Goal: Task Accomplishment & Management: Use online tool/utility

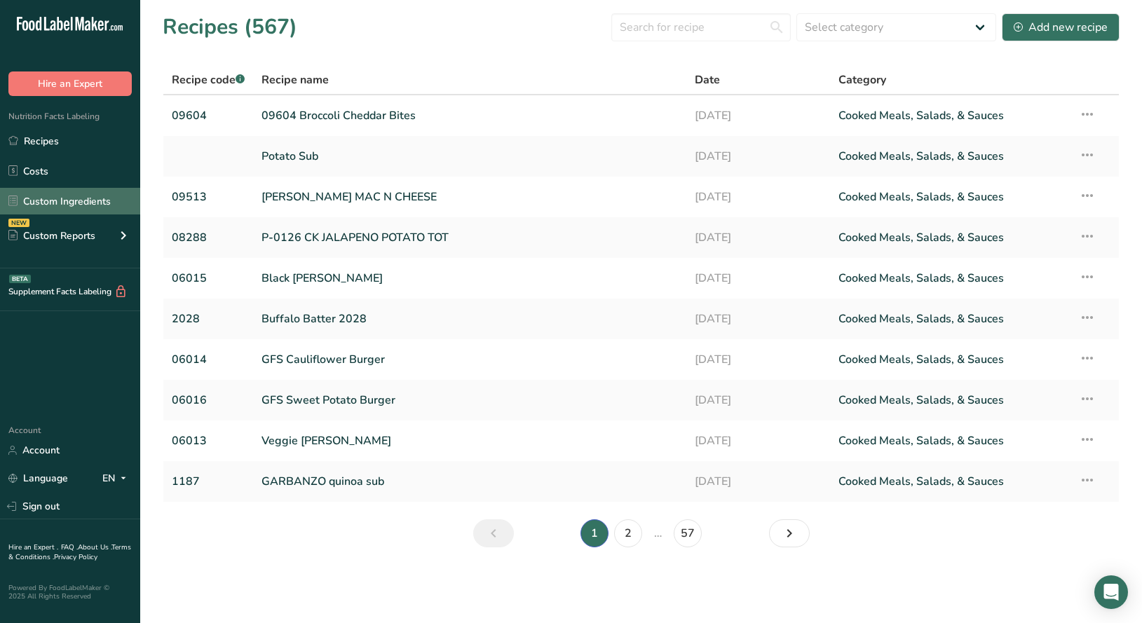
click at [85, 203] on link "Custom Ingredients" at bounding box center [70, 201] width 140 height 27
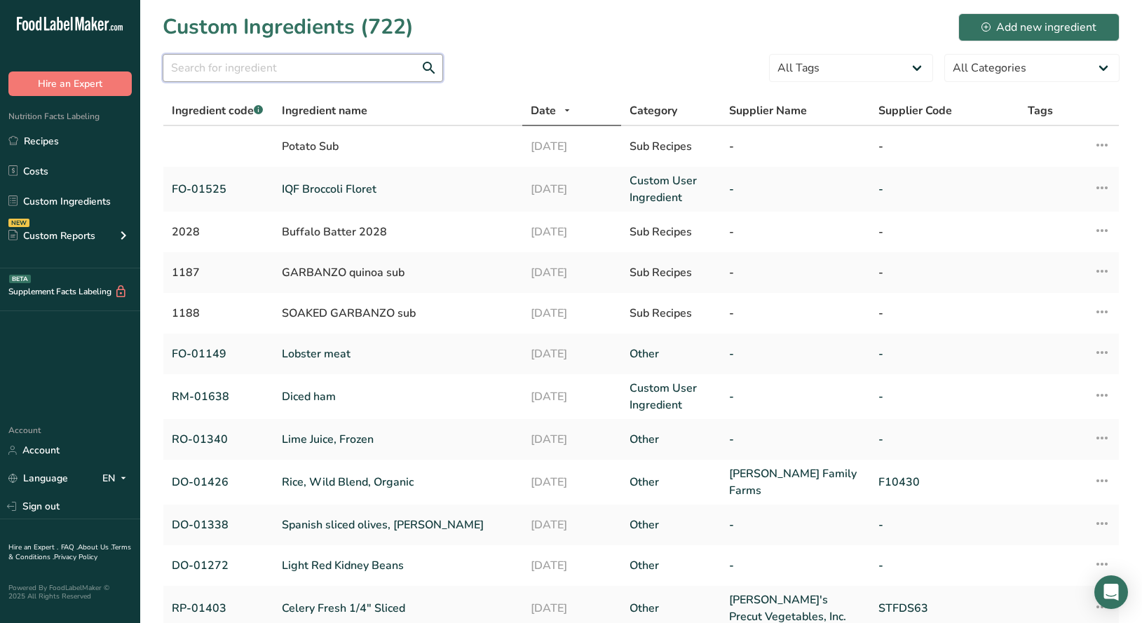
click at [291, 71] on input "text" at bounding box center [303, 68] width 280 height 28
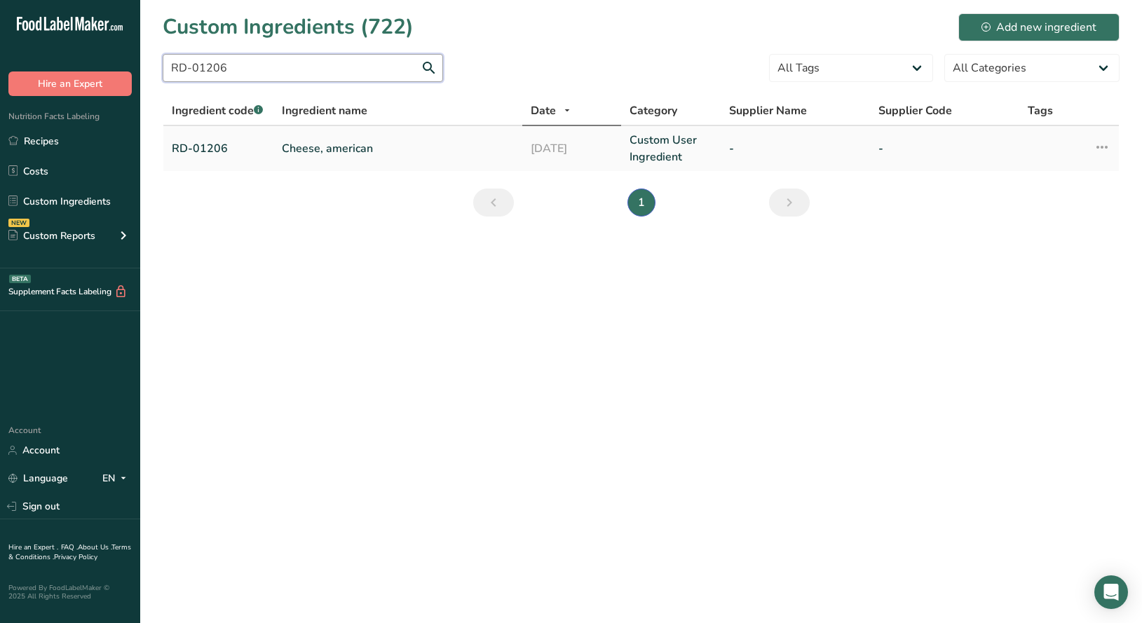
type input "RD-01206"
click at [349, 153] on link "Cheese, american" at bounding box center [398, 148] width 232 height 17
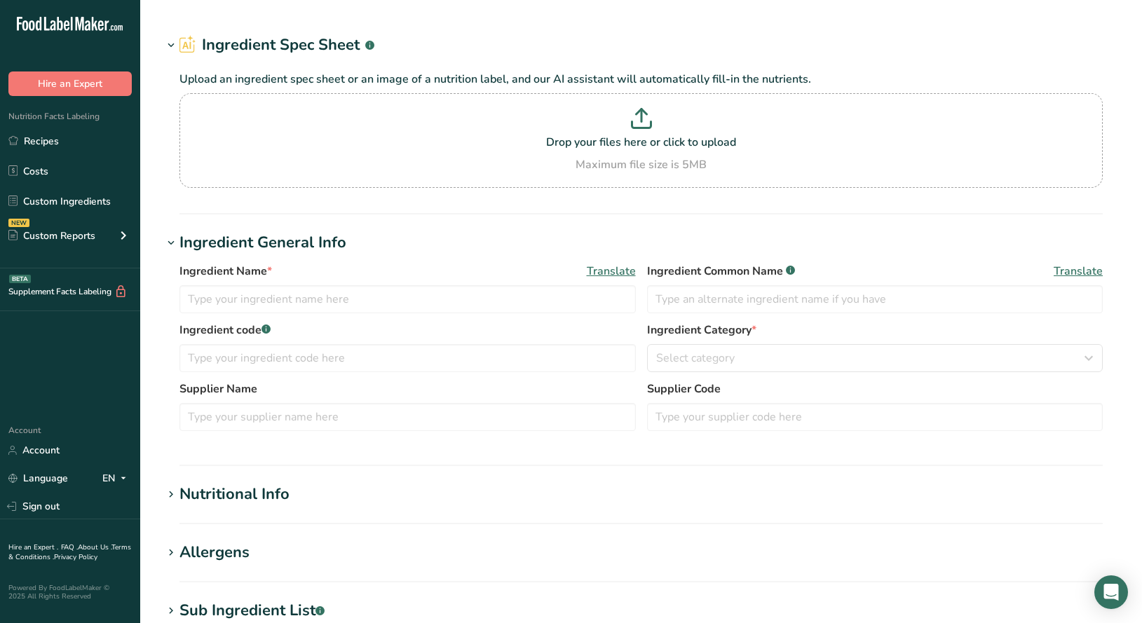
type input "Cheese, american"
type input "American Cheese"
type input "RD-01206"
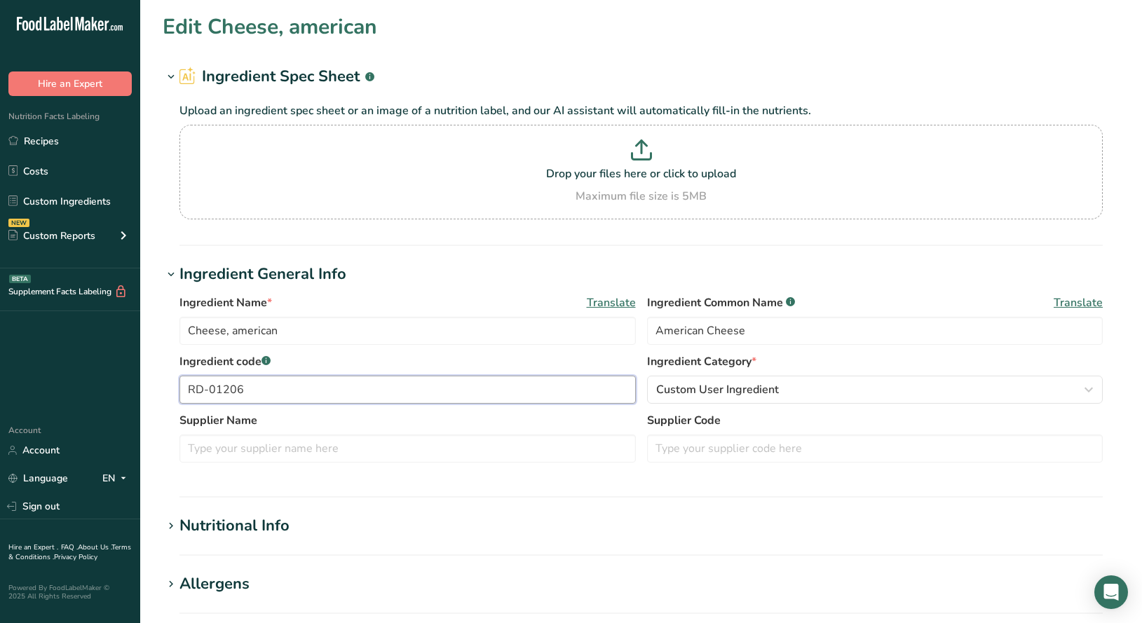
drag, startPoint x: 261, startPoint y: 387, endPoint x: 92, endPoint y: 392, distance: 169.0
click at [179, 392] on input "RD-01206" at bounding box center [407, 390] width 456 height 28
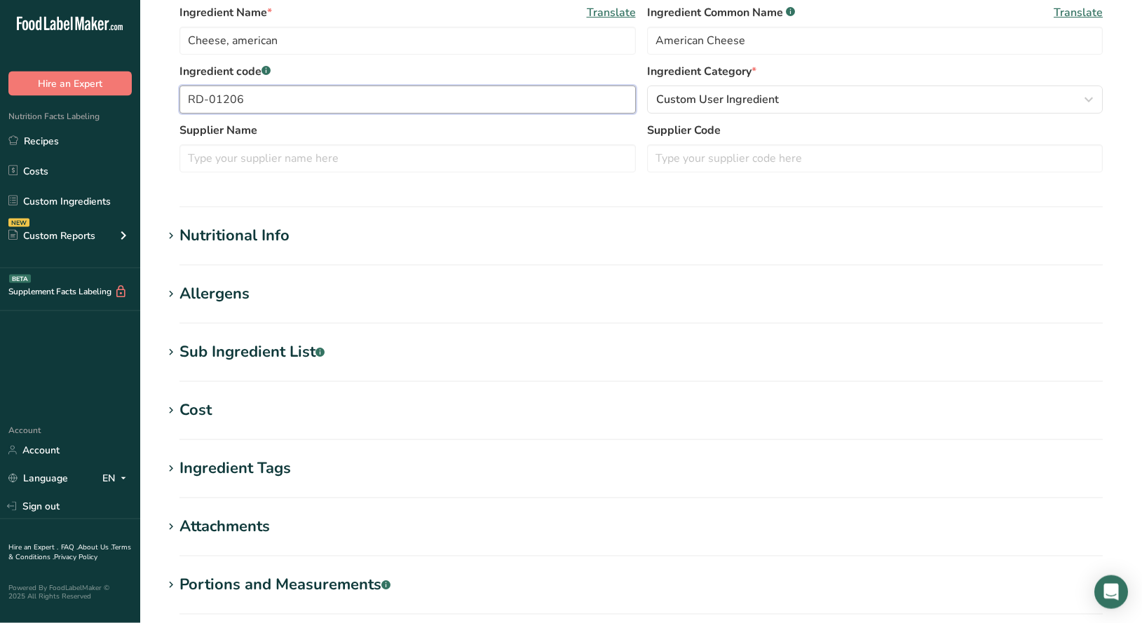
scroll to position [295, 0]
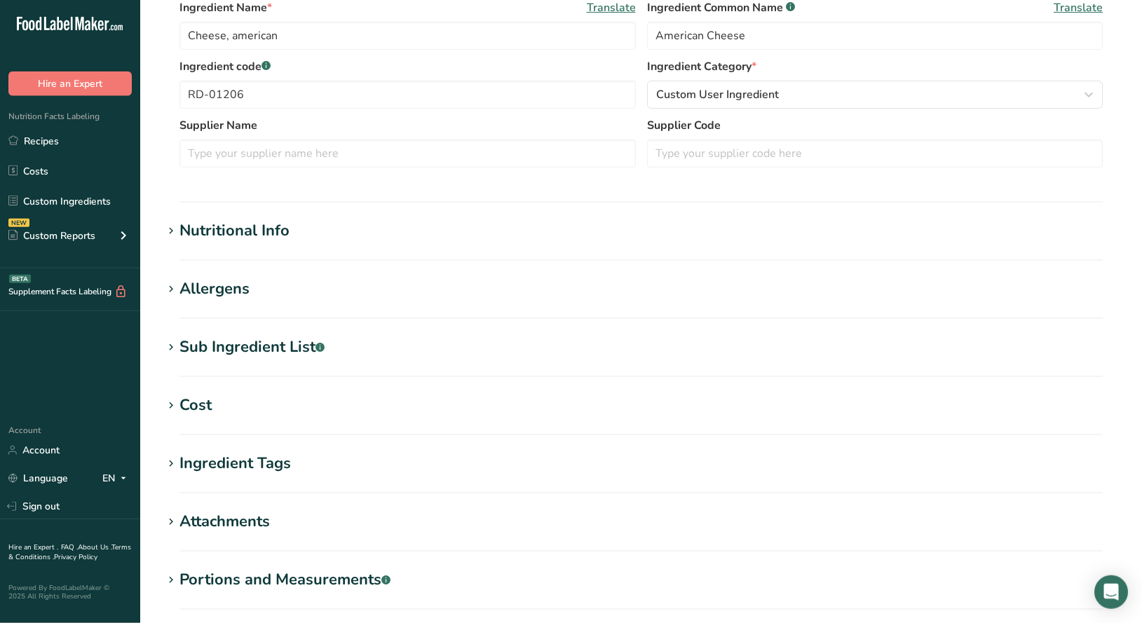
click at [174, 233] on icon at bounding box center [171, 231] width 13 height 20
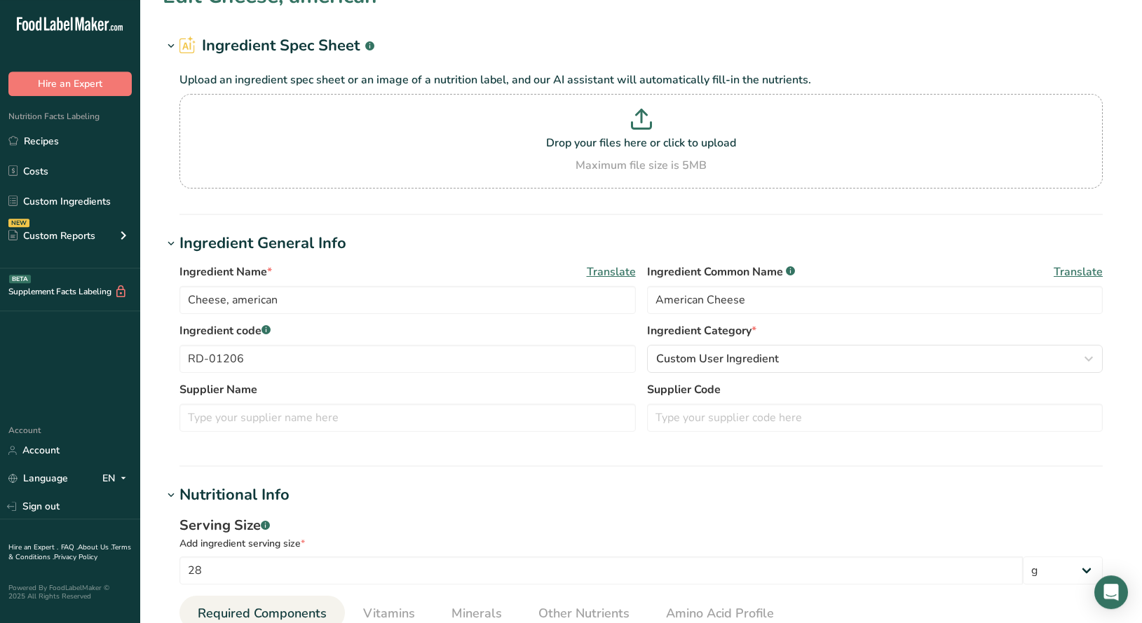
scroll to position [0, 0]
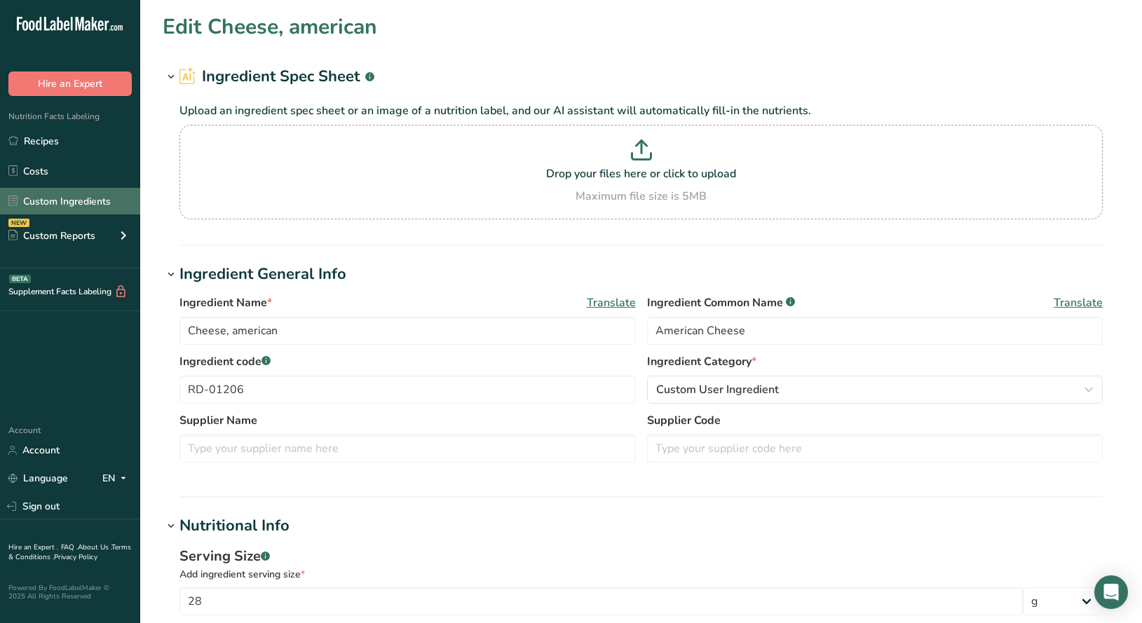
click at [86, 200] on link "Custom Ingredients" at bounding box center [70, 201] width 140 height 27
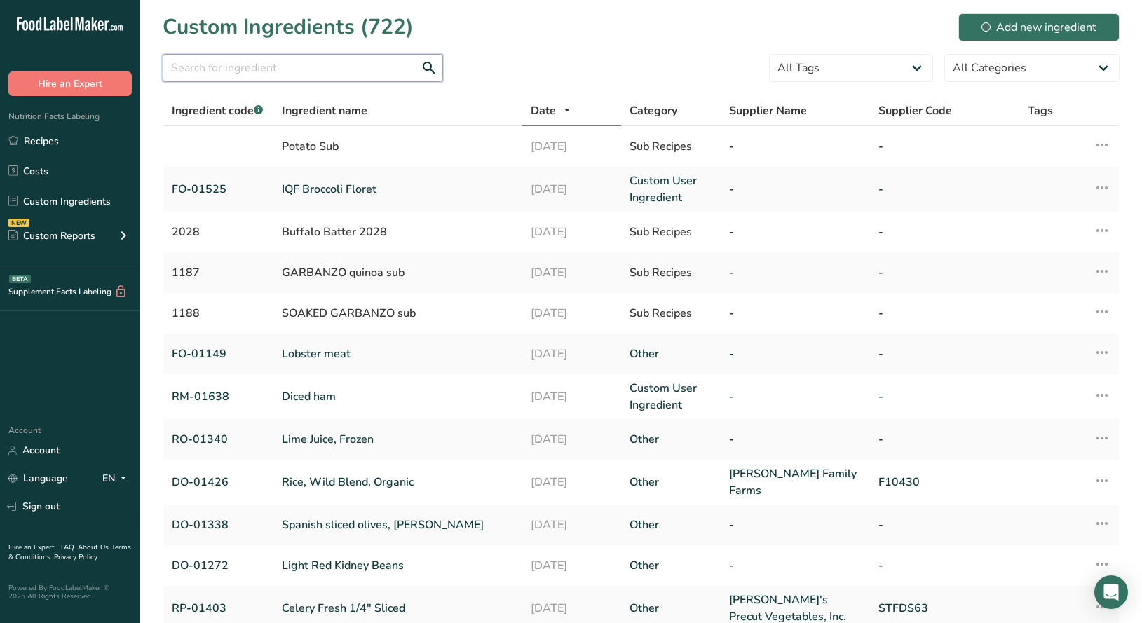
click at [375, 69] on input "text" at bounding box center [303, 68] width 280 height 28
paste input "DO-01009"
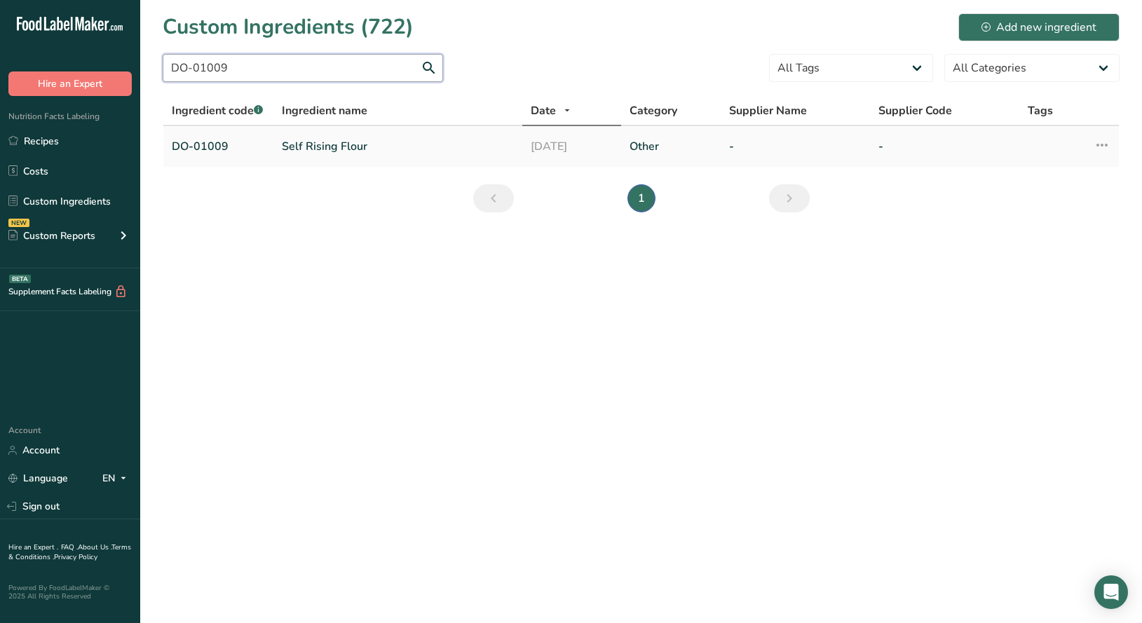
type input "DO-01009"
click at [303, 155] on td "Self Rising Flour" at bounding box center [397, 146] width 249 height 41
click at [303, 152] on link "Self Rising Flour" at bounding box center [398, 146] width 232 height 17
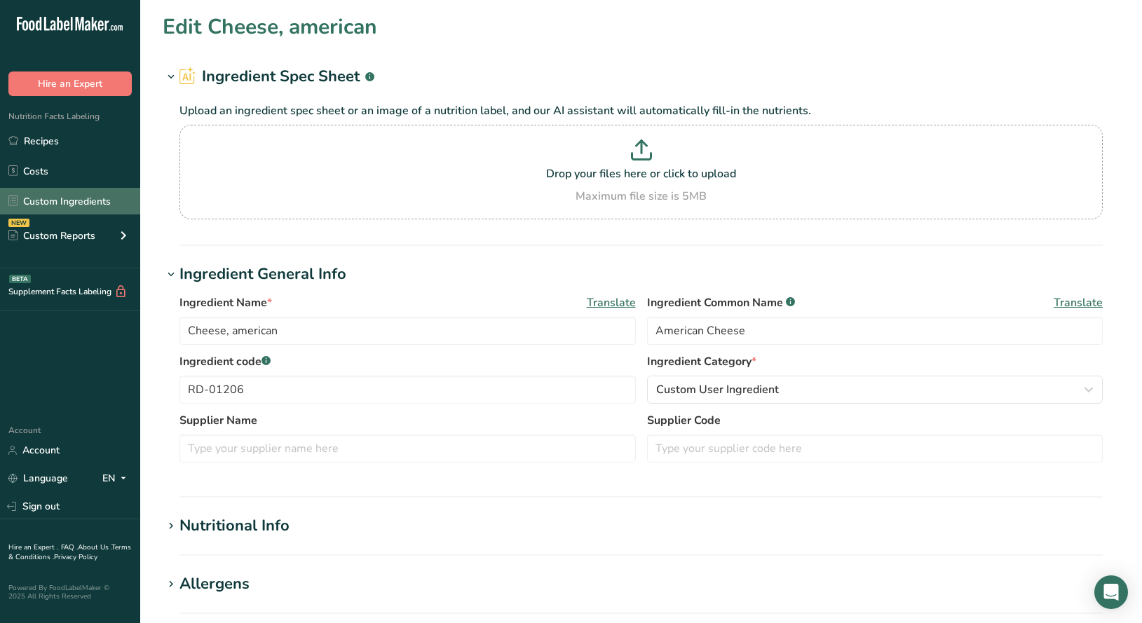
type input "Self Rising Flour"
type input "enriched self rising flour"
type input "DO-01009"
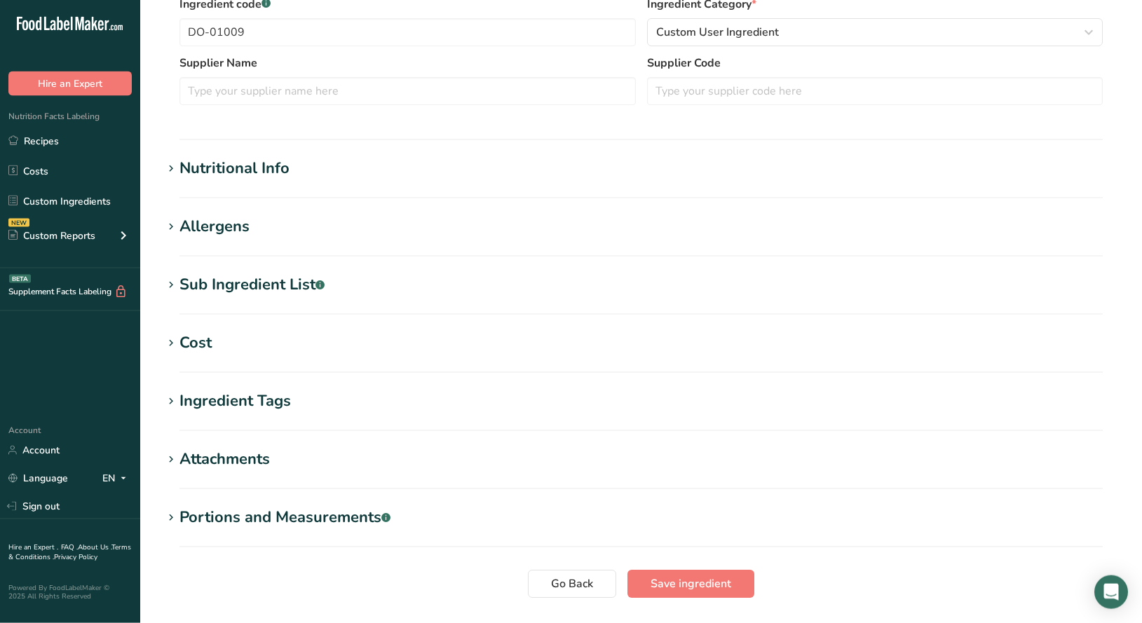
scroll to position [418, 0]
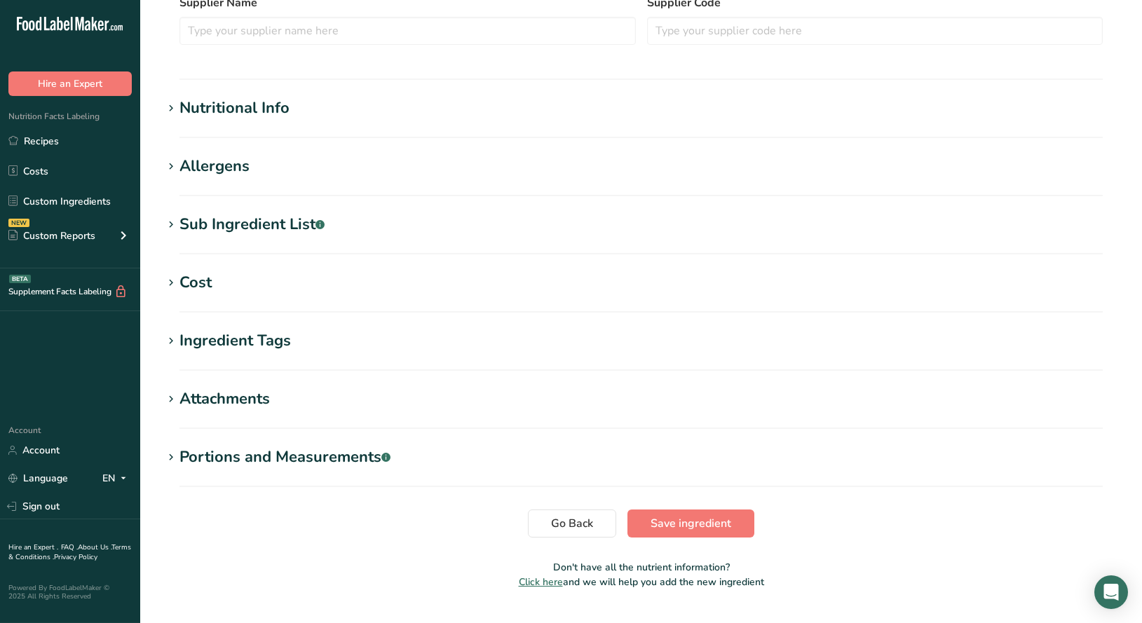
click at [174, 114] on icon at bounding box center [171, 109] width 13 height 20
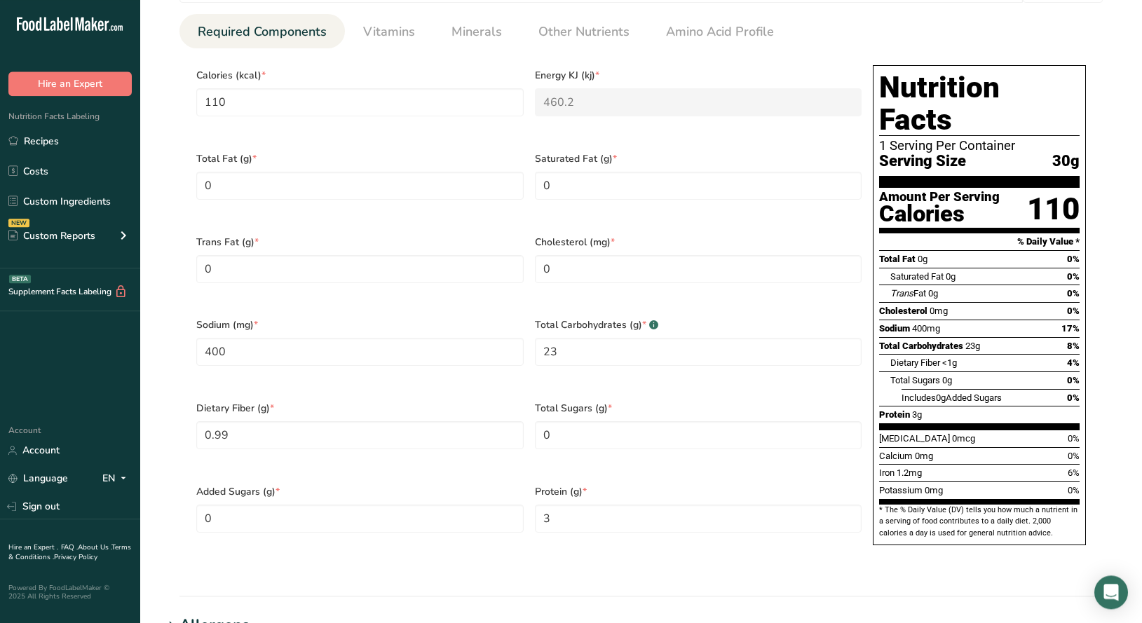
scroll to position [614, 0]
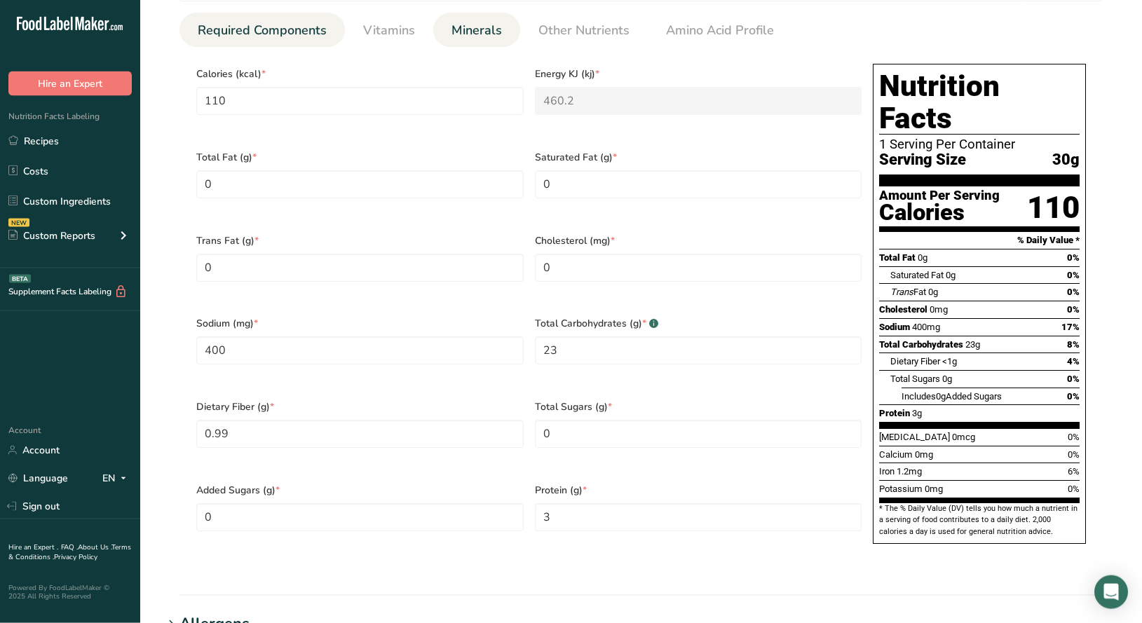
click at [474, 34] on span "Minerals" at bounding box center [476, 30] width 50 height 19
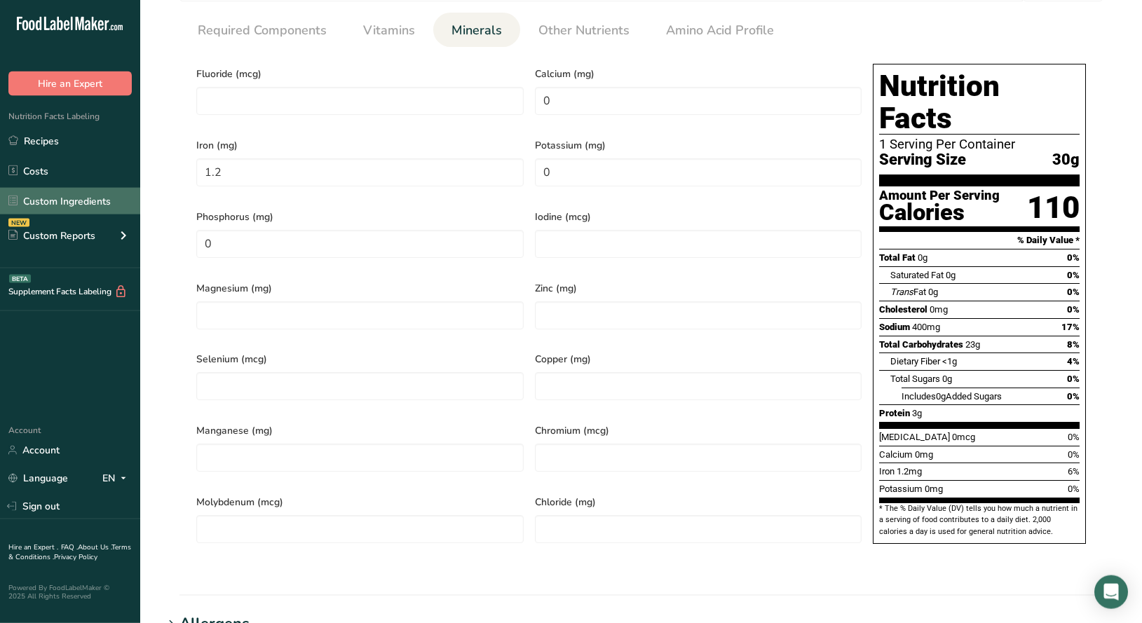
click at [74, 206] on link "Custom Ingredients" at bounding box center [70, 201] width 140 height 27
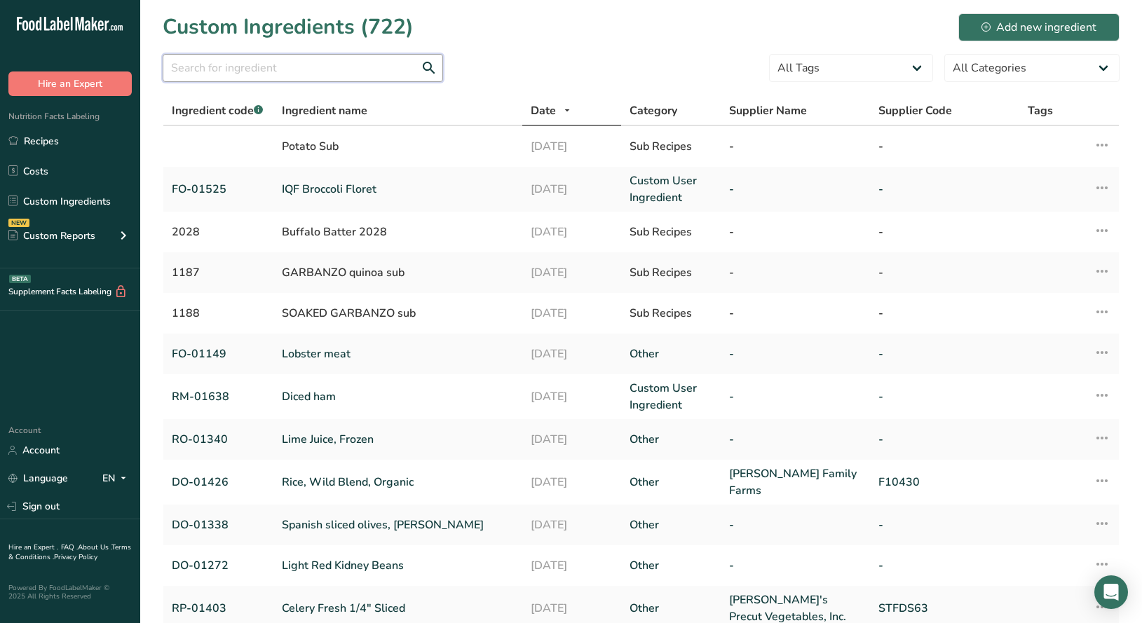
click at [265, 69] on input "text" at bounding box center [303, 68] width 280 height 28
paste input "DO-01176"
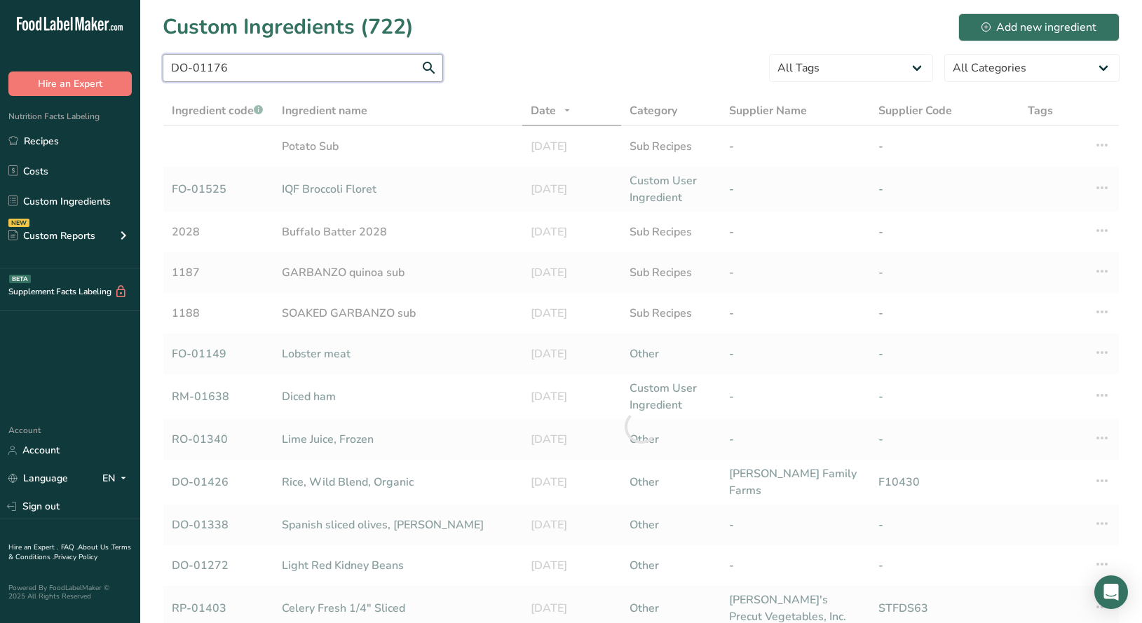
type input "DO-01176"
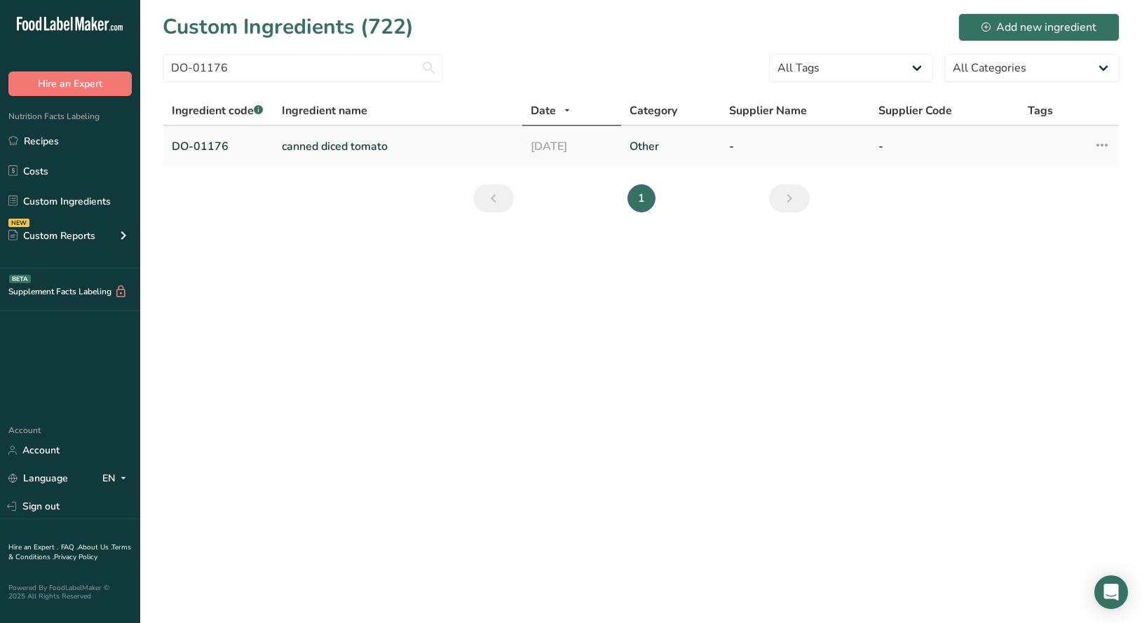
click at [337, 152] on link "canned diced tomato" at bounding box center [398, 146] width 232 height 17
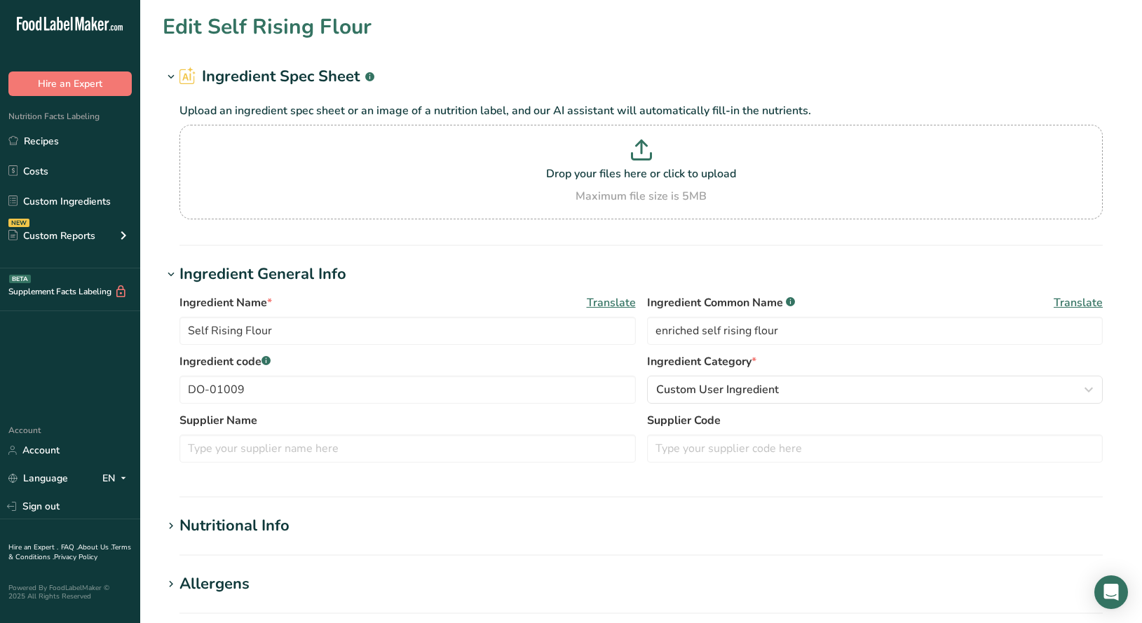
type input "canned diced tomato"
type input "tomatoes"
type input "DO-01176"
click at [168, 525] on icon at bounding box center [171, 526] width 13 height 20
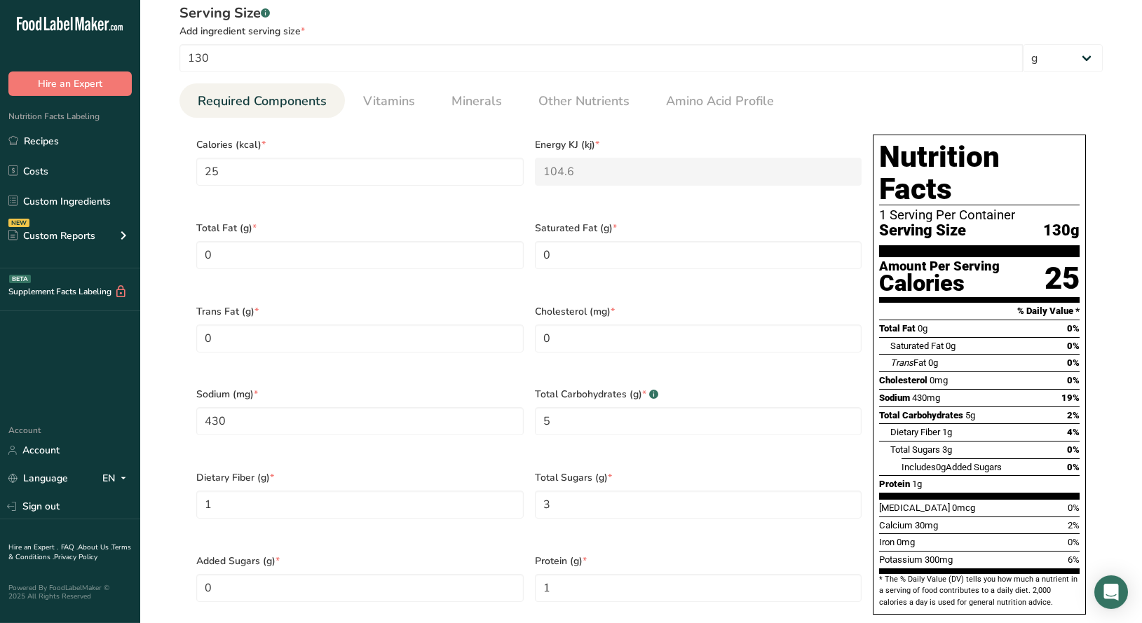
scroll to position [545, 0]
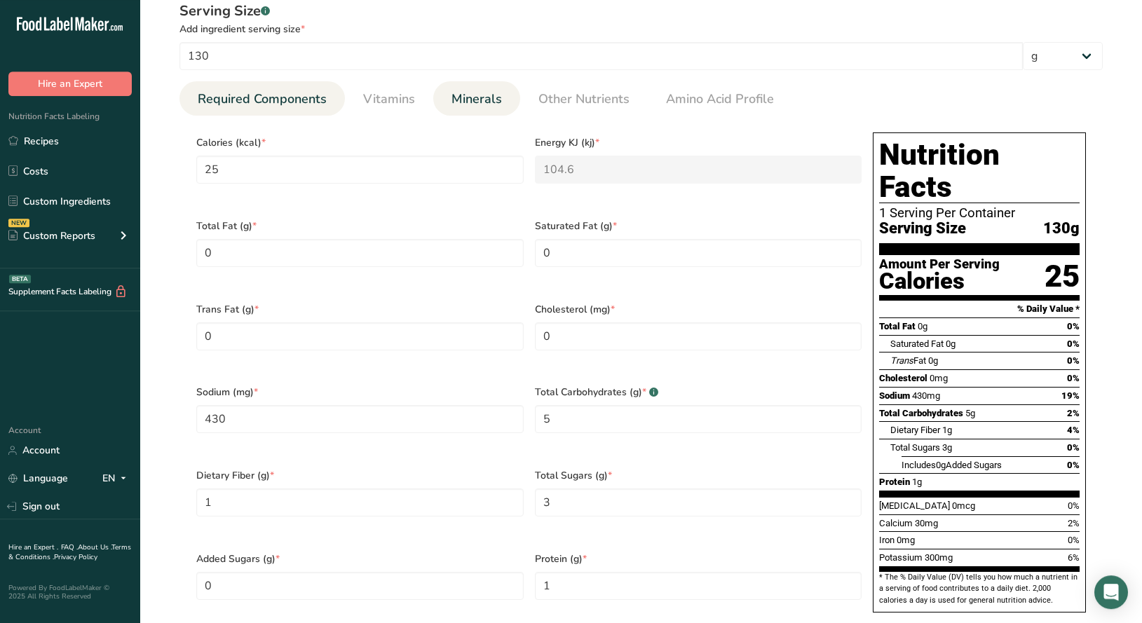
click at [460, 104] on span "Minerals" at bounding box center [476, 99] width 50 height 19
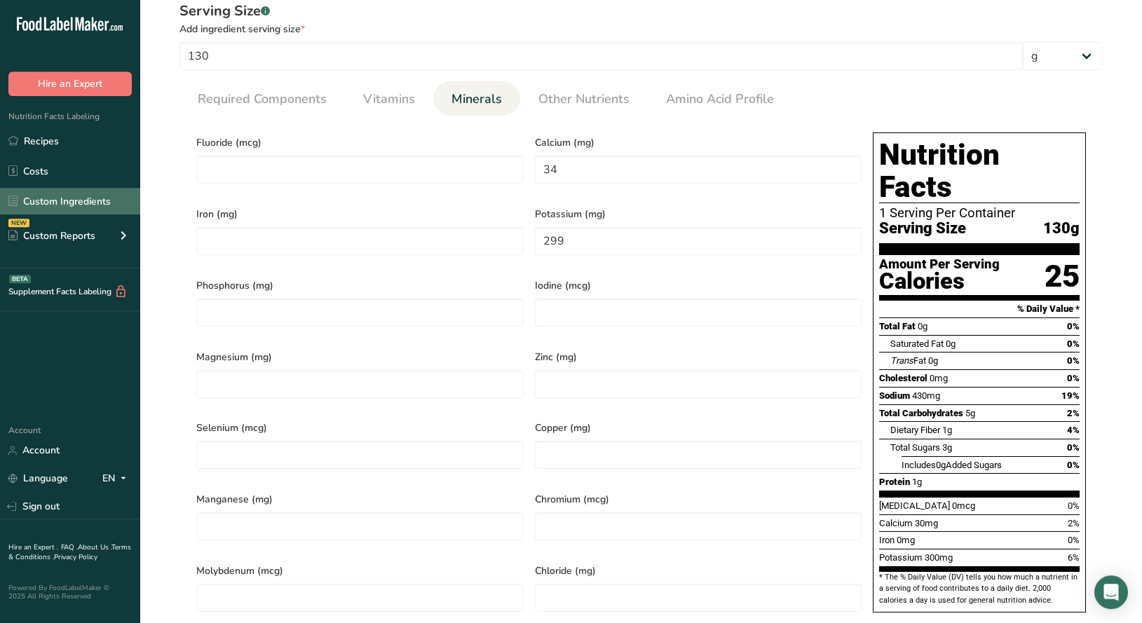
click at [69, 200] on link "Custom Ingredients" at bounding box center [70, 201] width 140 height 27
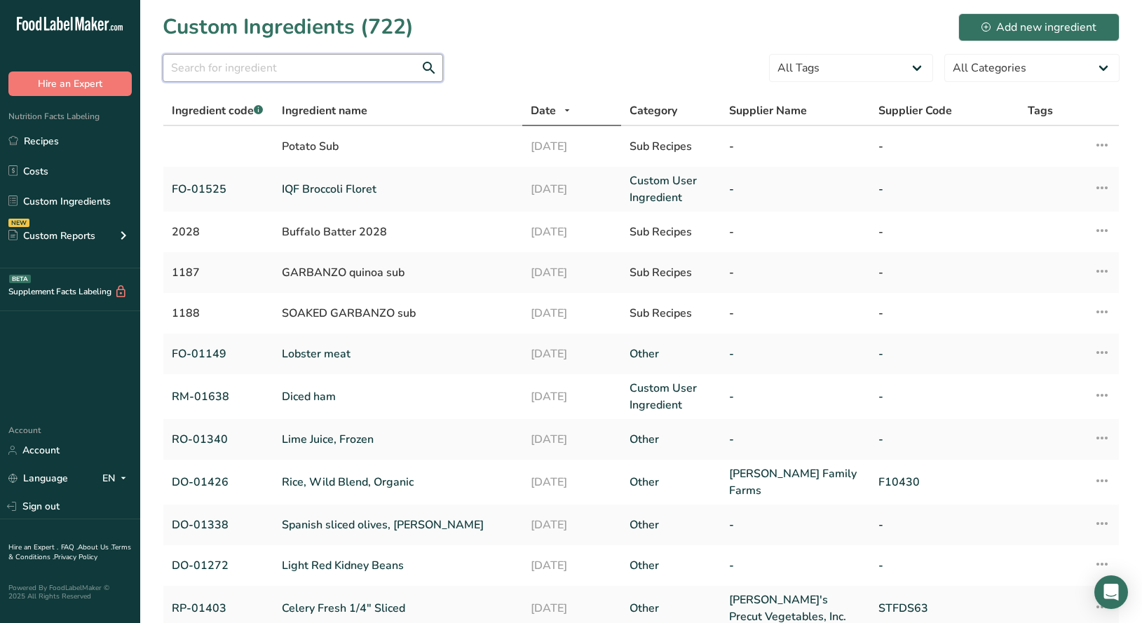
click at [210, 65] on input "text" at bounding box center [303, 68] width 280 height 28
paste input "RP-01358"
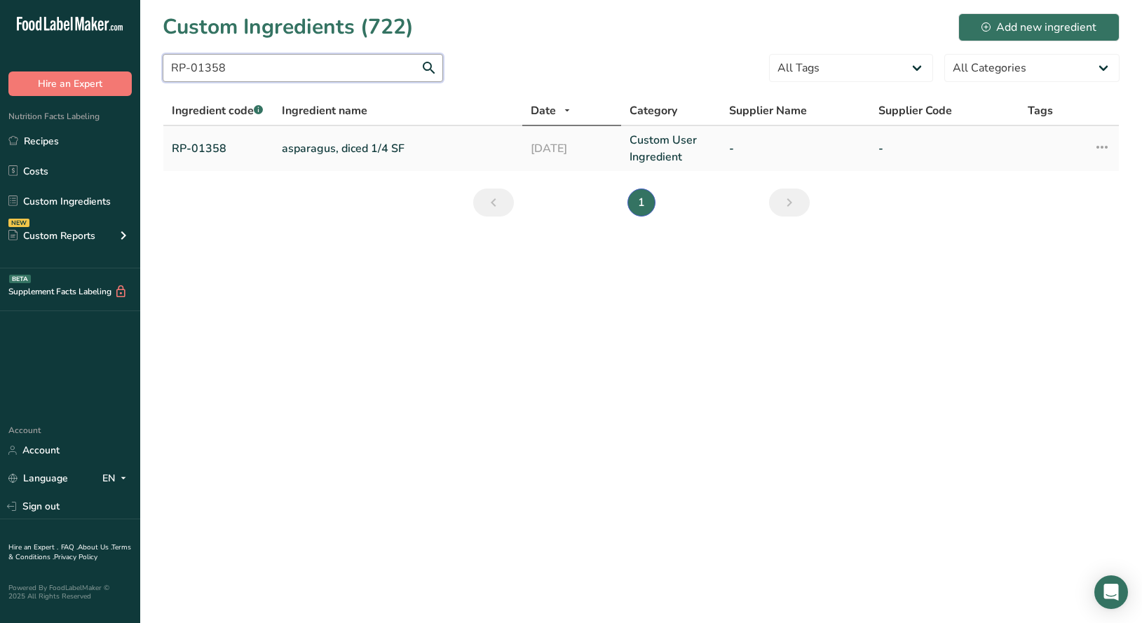
type input "RP-01358"
click at [200, 145] on link "RP-01358" at bounding box center [218, 148] width 93 height 17
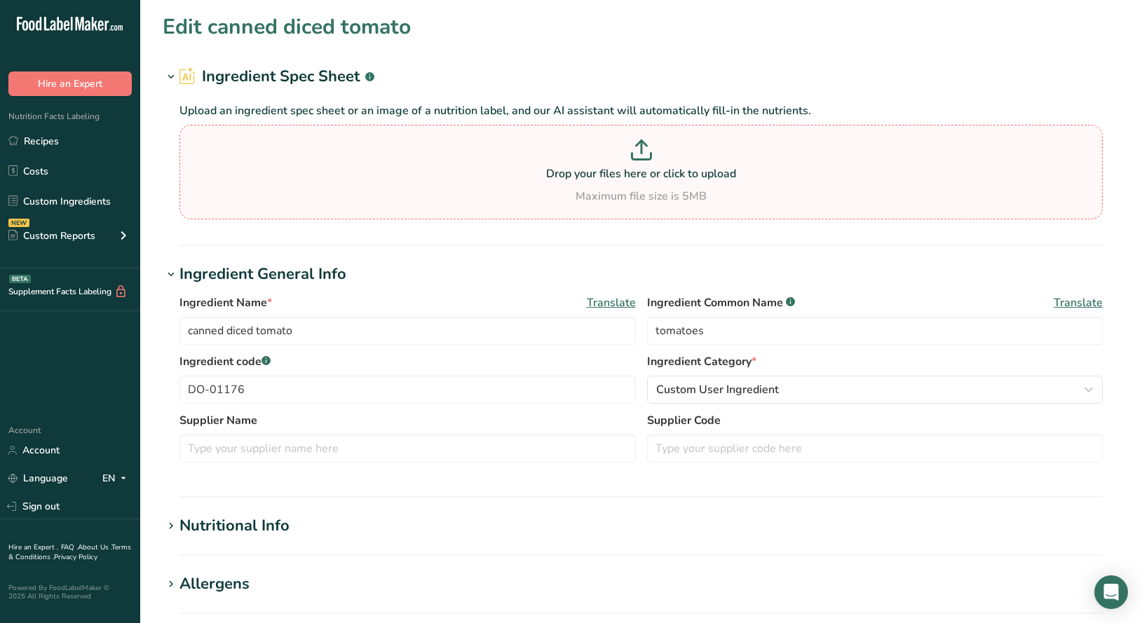
type input "asparagus, diced 1/4 SF"
type input "Asparagus"
type input "RP-01358"
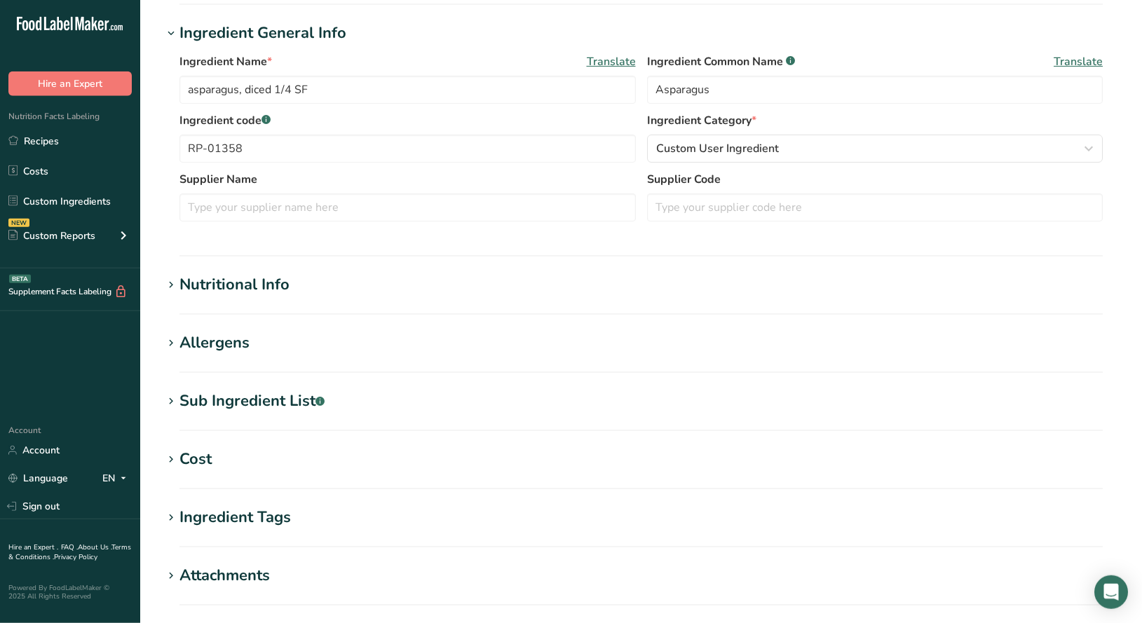
scroll to position [240, 0]
click at [172, 289] on icon at bounding box center [171, 286] width 13 height 20
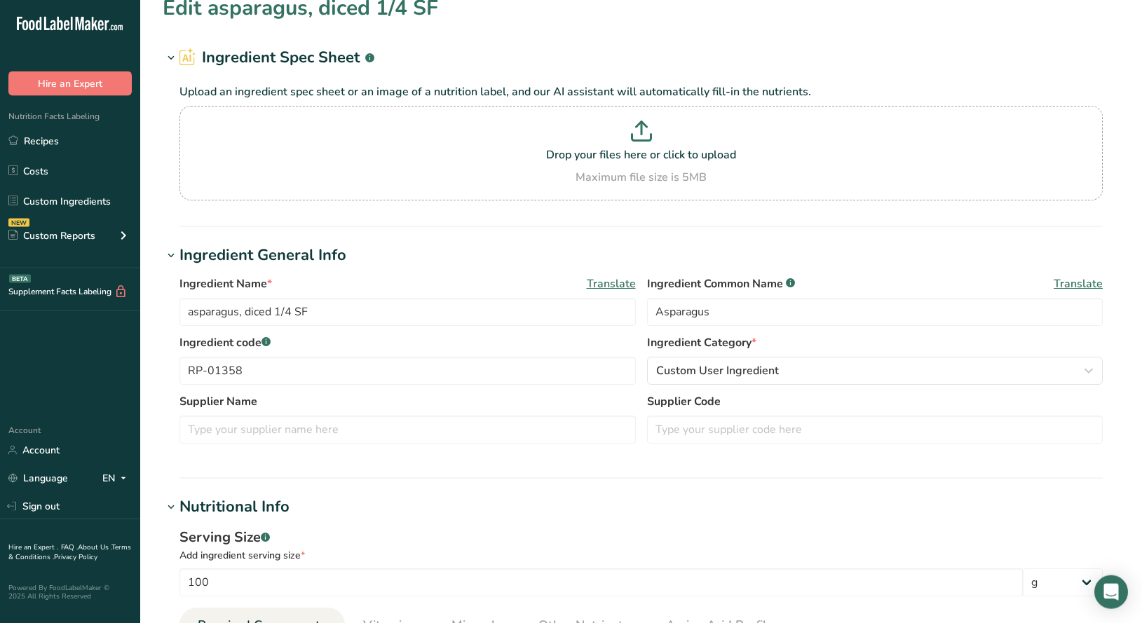
scroll to position [0, 0]
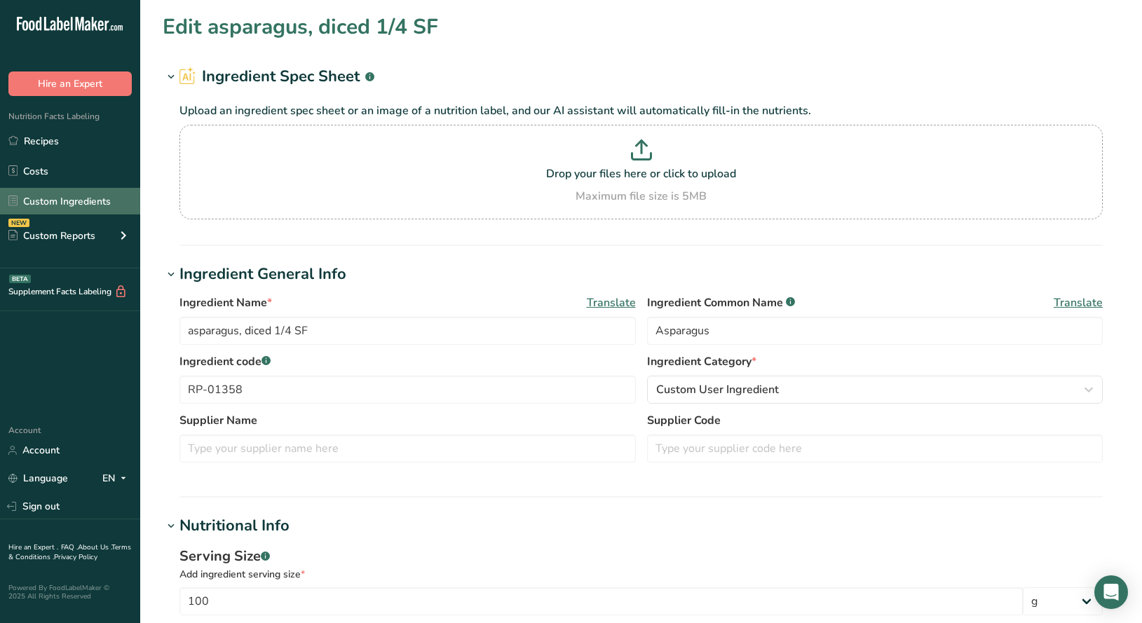
click at [61, 207] on link "Custom Ingredients" at bounding box center [70, 201] width 140 height 27
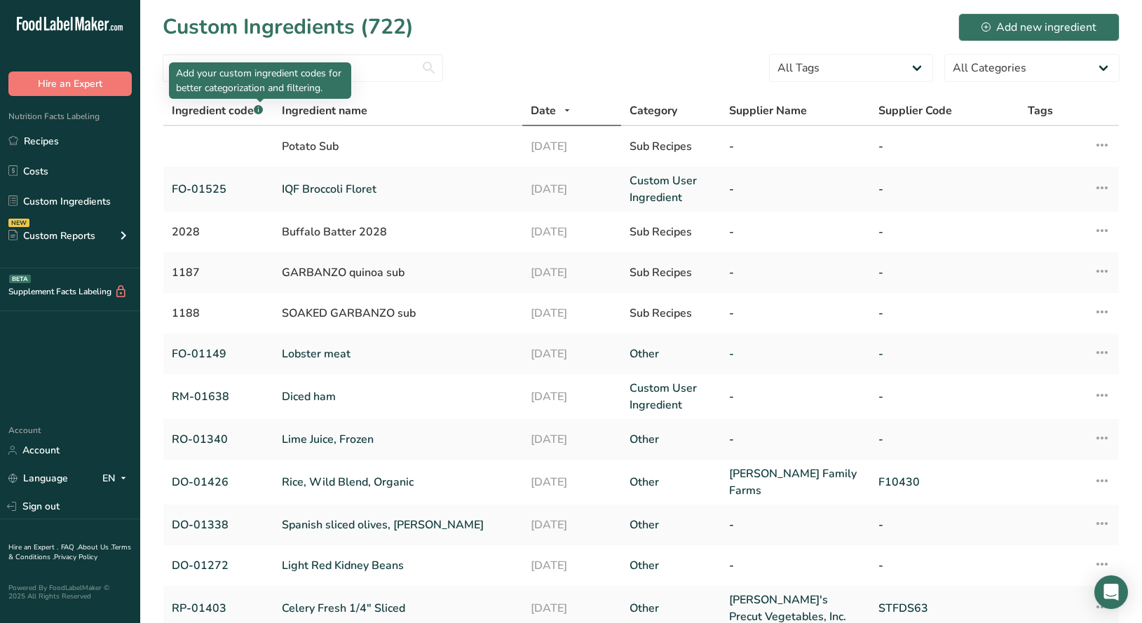
click at [262, 74] on p "Add your custom ingredient codes for better categorization and filtering." at bounding box center [260, 80] width 168 height 29
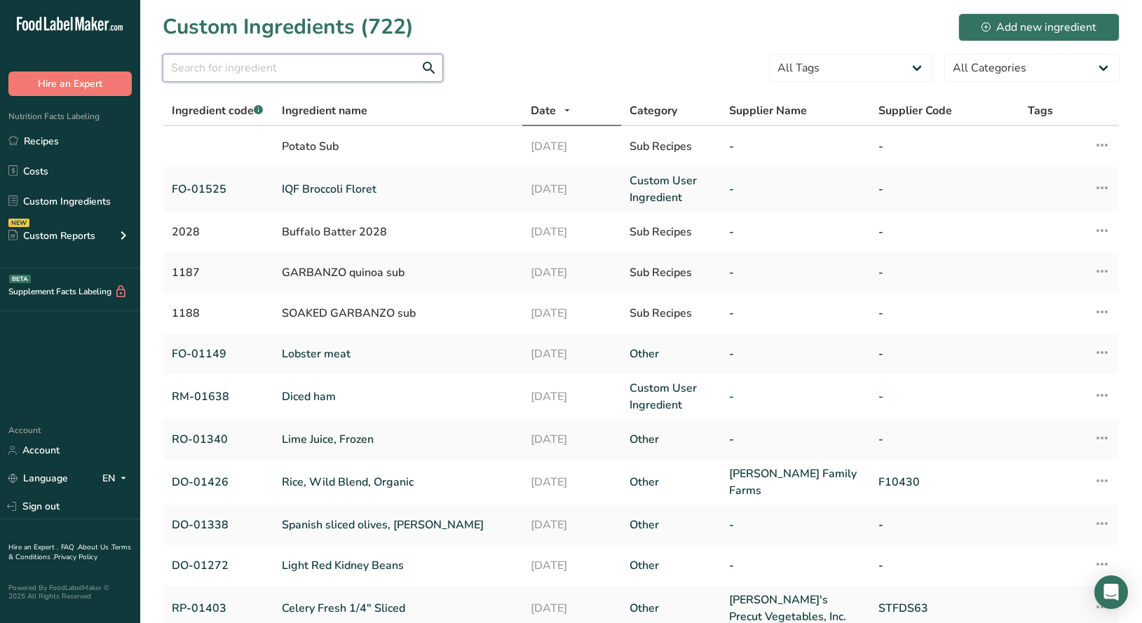
click at [367, 60] on input "text" at bounding box center [303, 68] width 280 height 28
paste input "do-01580"
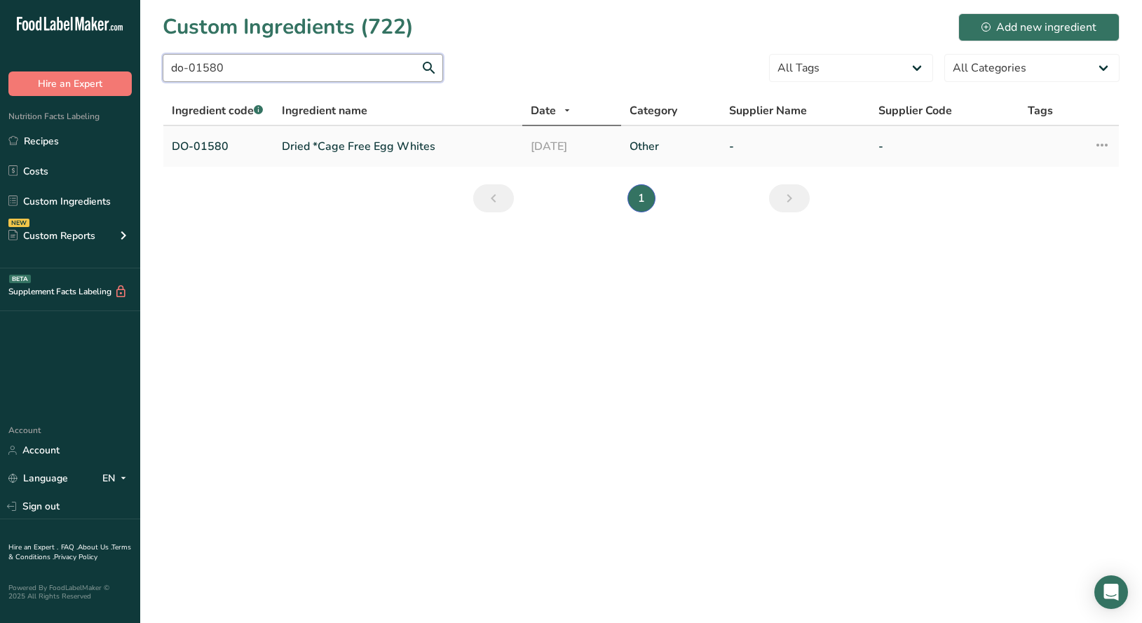
type input "do-01580"
click at [359, 146] on link "Dried *Cage Free Egg Whites" at bounding box center [398, 146] width 232 height 17
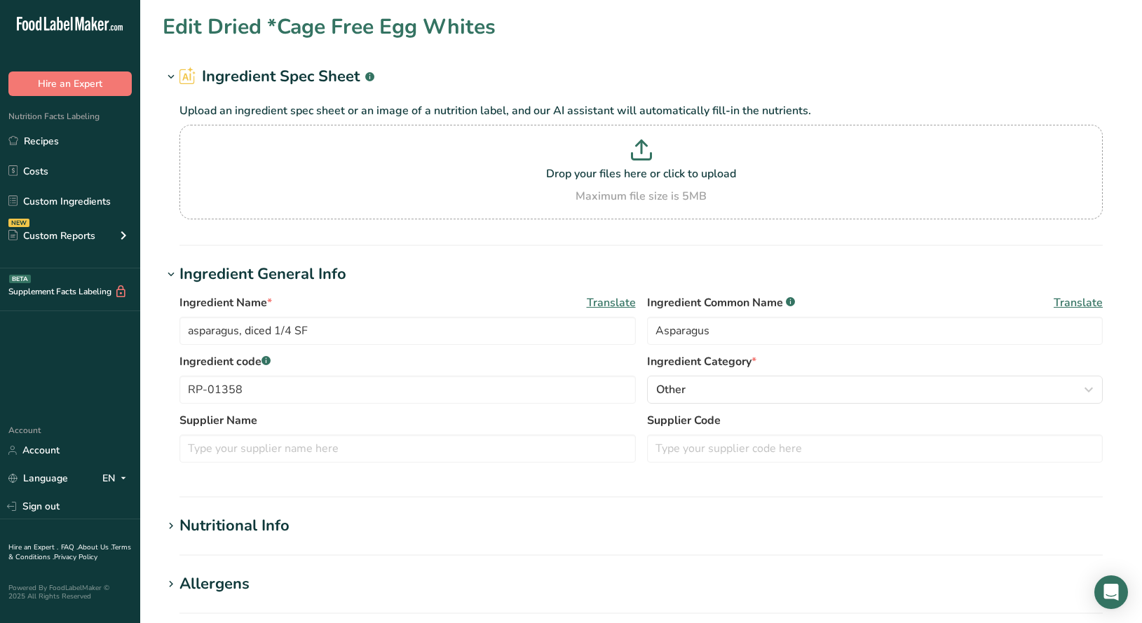
type input "Dried *Cage Free Egg Whites"
type input "dried cage-free egg whites"
type input "DO-01580"
click at [188, 520] on div "Nutritional Info" at bounding box center [234, 525] width 110 height 23
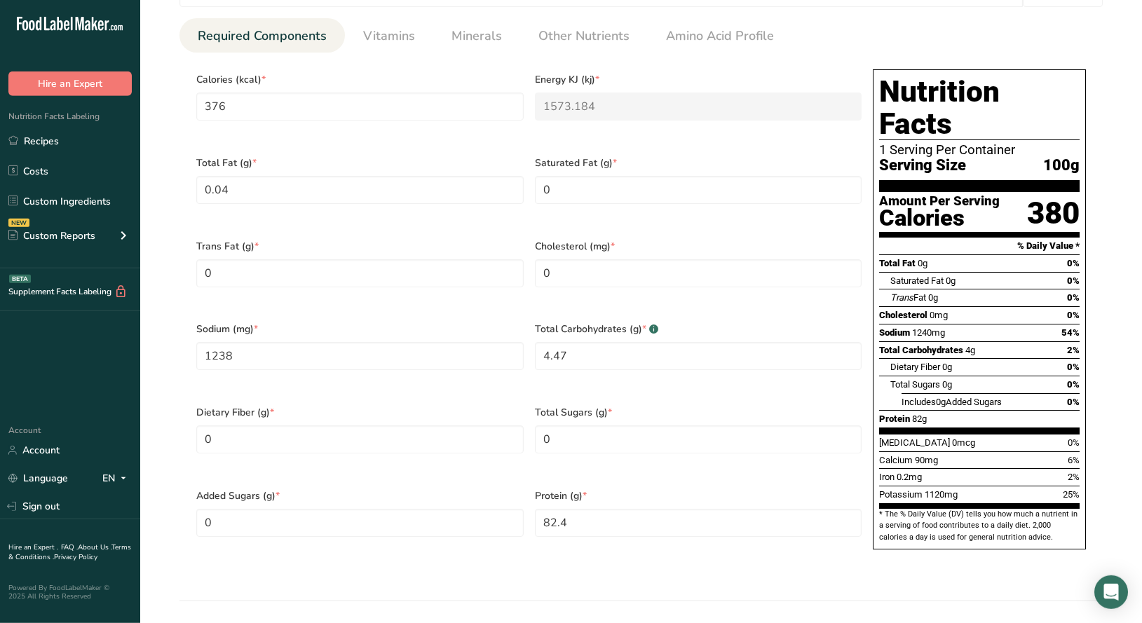
scroll to position [612, 0]
